Goal: Information Seeking & Learning: Find specific fact

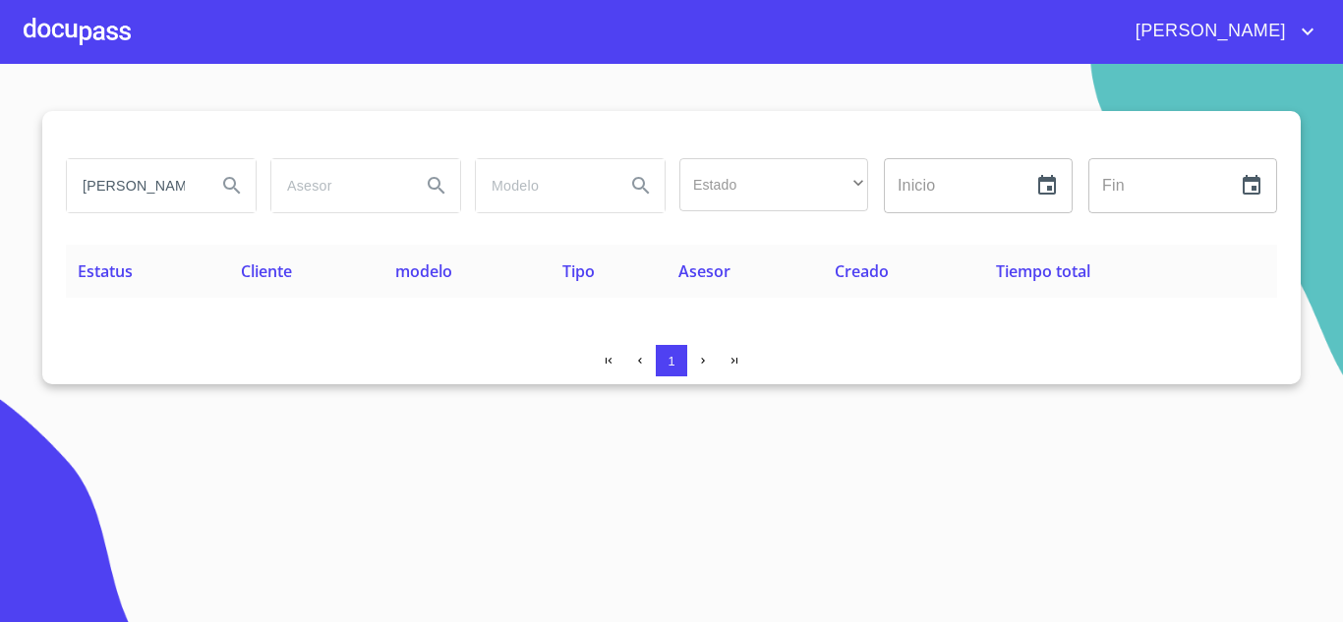
click at [187, 187] on input "[PERSON_NAME]" at bounding box center [134, 185] width 134 height 53
click at [223, 191] on icon "Search" at bounding box center [232, 186] width 24 height 24
click at [148, 188] on input "TAJIN" at bounding box center [134, 185] width 134 height 53
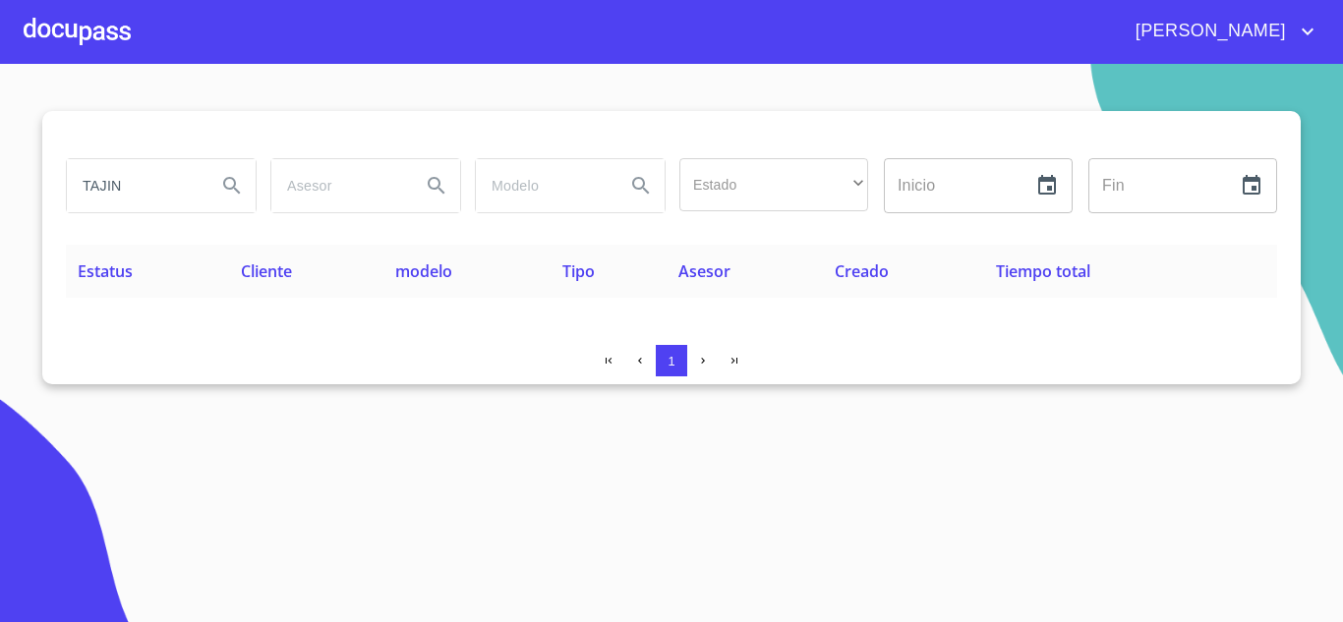
click at [148, 188] on input "TAJIN" at bounding box center [134, 185] width 134 height 53
click at [233, 194] on icon "Search" at bounding box center [232, 186] width 24 height 24
click at [168, 185] on input "NR FINANCE" at bounding box center [134, 185] width 134 height 53
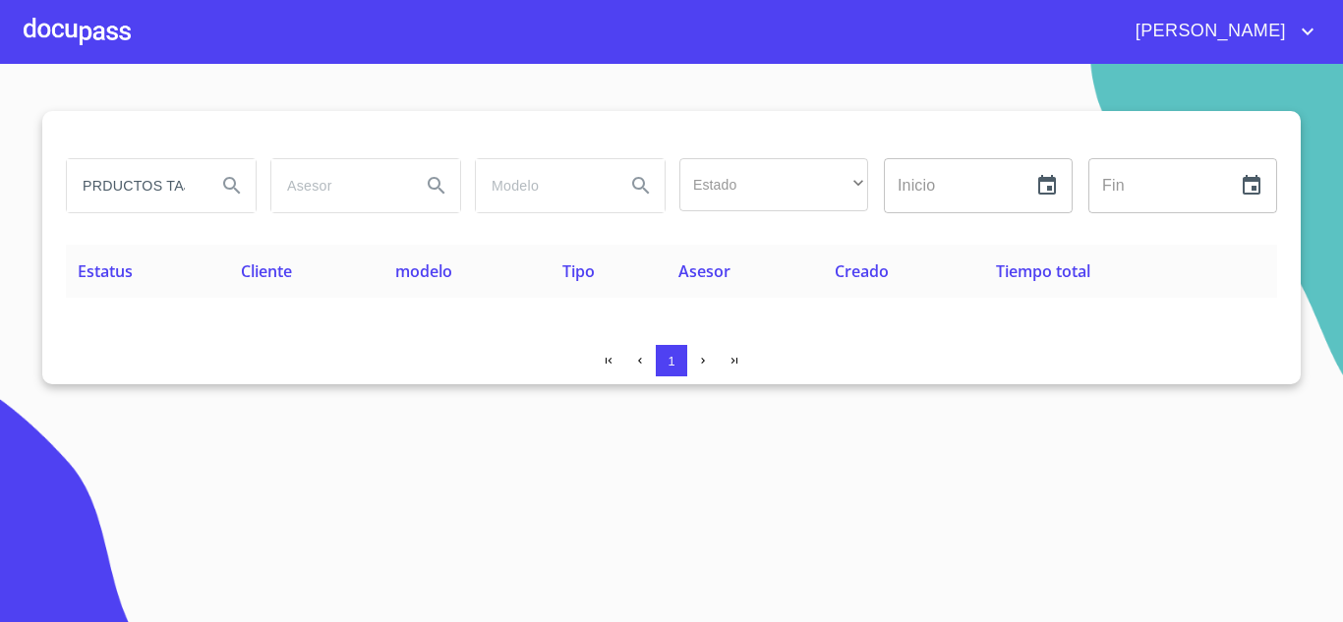
click at [97, 179] on input "PRDUCTOS TAJIN" at bounding box center [134, 185] width 134 height 53
click at [216, 188] on button "Search" at bounding box center [231, 185] width 47 height 47
click at [204, 189] on div "PRODUCTOS TAJIN" at bounding box center [161, 185] width 189 height 53
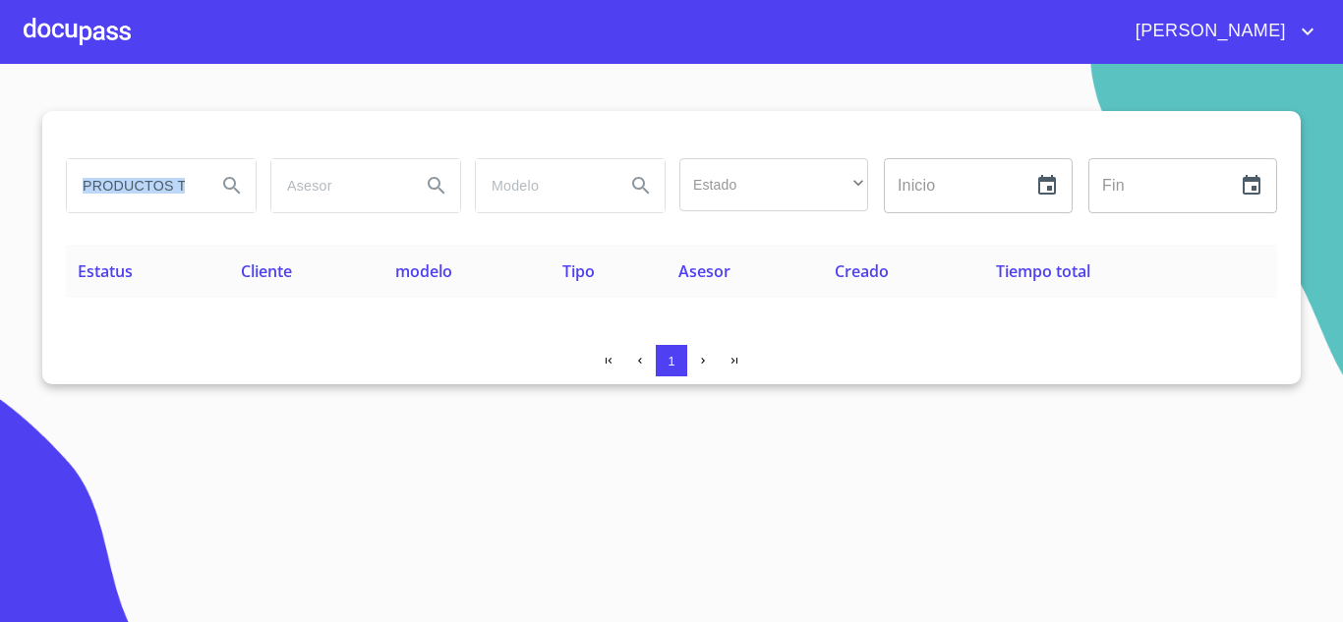
click at [204, 189] on div "PRODUCTOS TAJIN" at bounding box center [161, 185] width 189 height 53
click at [182, 182] on input "PRODUCTOS TAJIN" at bounding box center [134, 185] width 134 height 53
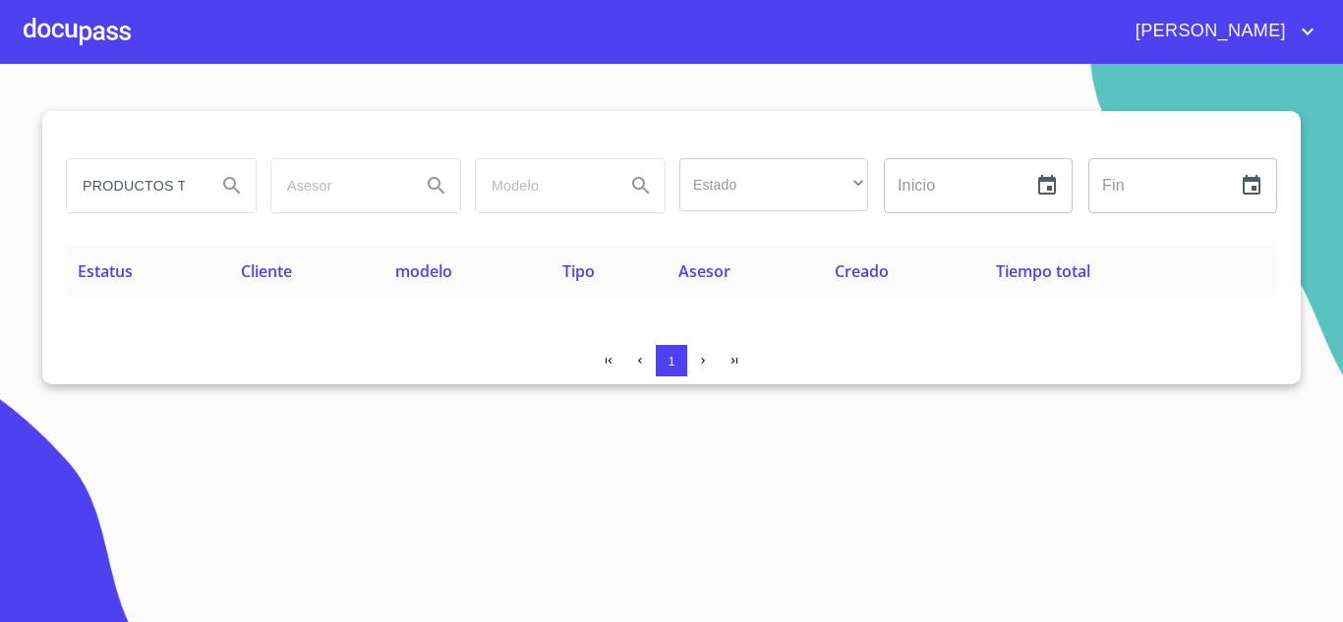
click at [181, 182] on input "PRODUCTOS TAJIN" at bounding box center [134, 185] width 134 height 53
click at [151, 192] on input "PRODUCTOS TAJIN" at bounding box center [134, 185] width 134 height 53
click at [149, 191] on input "PRODUCTOS TAJIN" at bounding box center [134, 185] width 134 height 53
click at [235, 186] on icon "Search" at bounding box center [231, 185] width 17 height 17
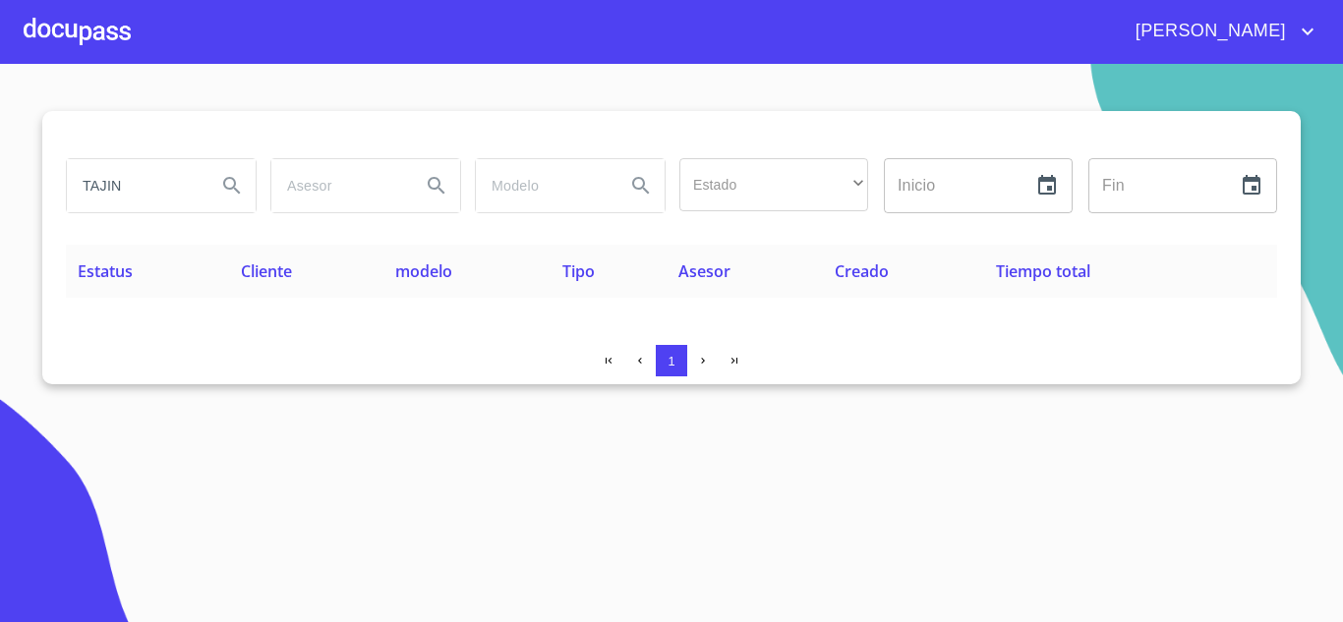
click at [202, 181] on div "TAJIN" at bounding box center [161, 185] width 189 height 53
type input "T"
type input "NR FINANCE [GEOGRAPHIC_DATA]"
